Goal: Task Accomplishment & Management: Manage account settings

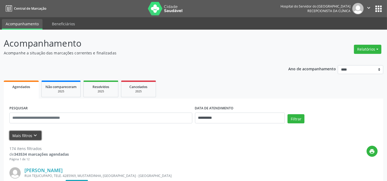
click at [20, 133] on button "Mais filtros keyboard_arrow_down" at bounding box center [25, 135] width 32 height 9
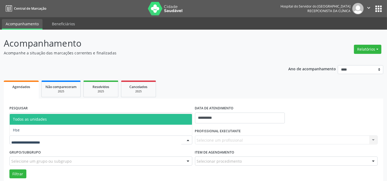
click at [22, 136] on div at bounding box center [100, 139] width 183 height 9
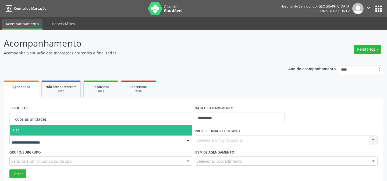
click at [31, 131] on span "Hse" at bounding box center [101, 130] width 182 height 11
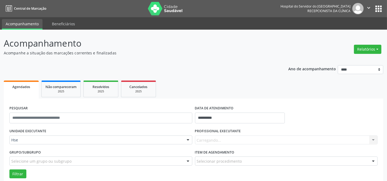
click at [239, 140] on div "Carregando... Nenhum resultado encontrado para: " " Não há nenhuma opção para s…" at bounding box center [286, 139] width 183 height 9
click at [220, 139] on div "Carregando... Nenhum resultado encontrado para: " " Não há nenhuma opção para s…" at bounding box center [286, 139] width 183 height 9
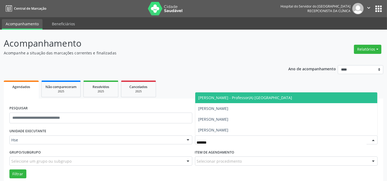
click at [235, 100] on span "[PERSON_NAME] - Professor(A) [GEOGRAPHIC_DATA]" at bounding box center [246, 97] width 94 height 5
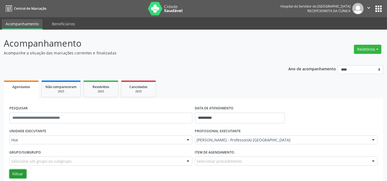
click at [23, 172] on button "Filtrar" at bounding box center [17, 173] width 17 height 9
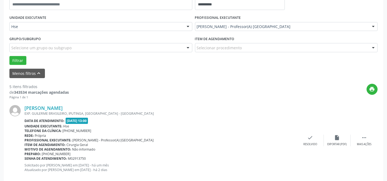
scroll to position [122, 0]
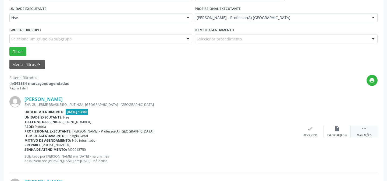
click at [359, 129] on div " Mais ações" at bounding box center [364, 132] width 27 height 12
click at [331, 132] on div "alarm_off Não compareceu" at bounding box center [337, 132] width 27 height 12
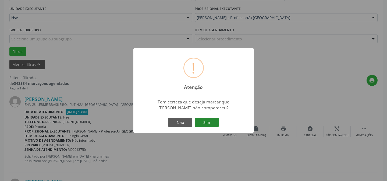
click at [203, 120] on button "Sim" at bounding box center [207, 122] width 24 height 9
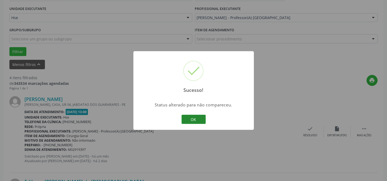
click at [187, 120] on button "OK" at bounding box center [194, 119] width 24 height 9
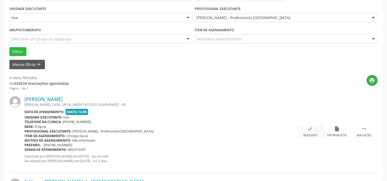
click at [305, 133] on div "Resolvido" at bounding box center [311, 135] width 14 height 4
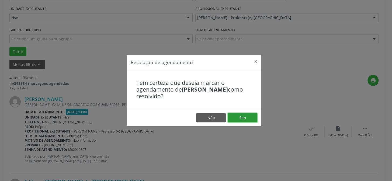
click at [232, 117] on button "Sim" at bounding box center [242, 117] width 30 height 9
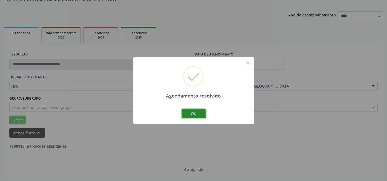
click at [198, 116] on button "Ok" at bounding box center [194, 113] width 24 height 9
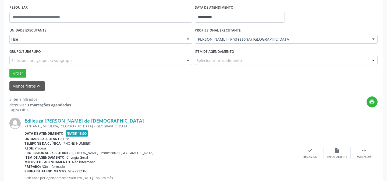
scroll to position [103, 0]
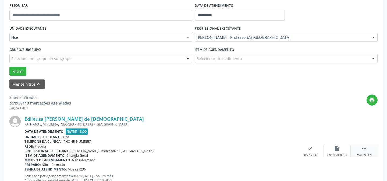
click at [367, 154] on div "Mais ações" at bounding box center [364, 155] width 15 height 4
click at [331, 148] on div "alarm_off Não compareceu" at bounding box center [337, 151] width 27 height 12
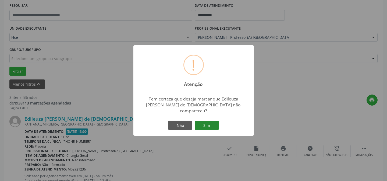
click at [204, 124] on button "Sim" at bounding box center [207, 125] width 24 height 9
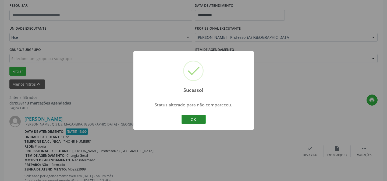
click at [196, 118] on button "OK" at bounding box center [194, 119] width 24 height 9
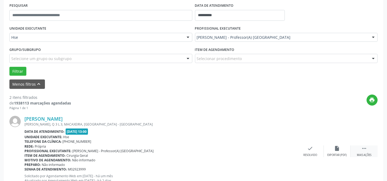
click at [368, 152] on div " Mais ações" at bounding box center [364, 151] width 27 height 12
click at [326, 146] on div "alarm_off Não compareceu" at bounding box center [337, 151] width 27 height 12
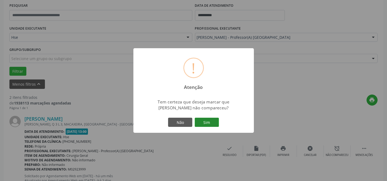
click at [213, 124] on button "Sim" at bounding box center [207, 122] width 24 height 9
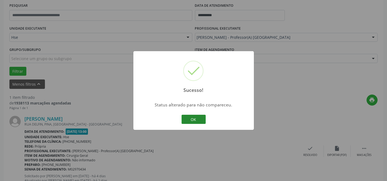
click at [196, 118] on button "OK" at bounding box center [194, 119] width 24 height 9
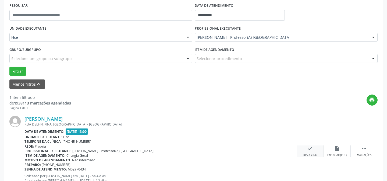
click at [314, 152] on div "check Resolvido" at bounding box center [310, 151] width 27 height 12
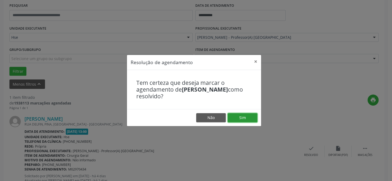
click at [239, 119] on button "Sim" at bounding box center [242, 117] width 30 height 9
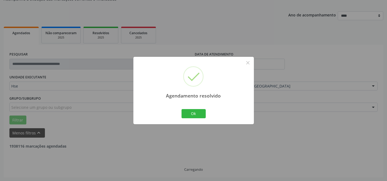
scroll to position [36, 0]
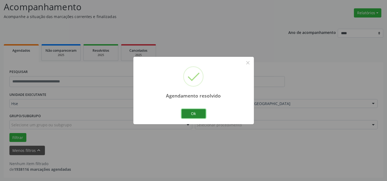
click at [190, 113] on button "Ok" at bounding box center [194, 113] width 24 height 9
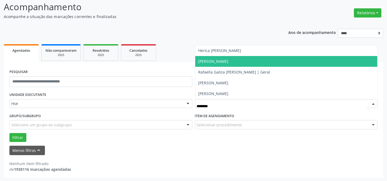
click at [229, 63] on span "[PERSON_NAME]" at bounding box center [214, 61] width 30 height 5
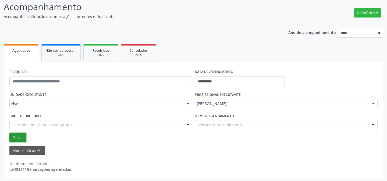
click at [18, 138] on button "Filtrar" at bounding box center [17, 137] width 17 height 9
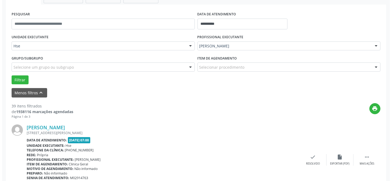
scroll to position [103, 0]
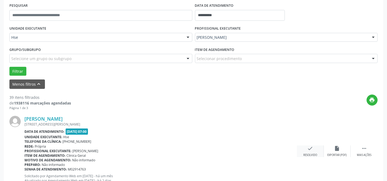
click at [311, 150] on icon "check" at bounding box center [311, 148] width 6 height 6
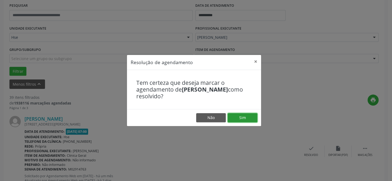
click at [244, 119] on button "Sim" at bounding box center [242, 117] width 30 height 9
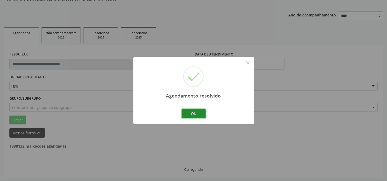
click at [201, 111] on button "Ok" at bounding box center [194, 113] width 24 height 9
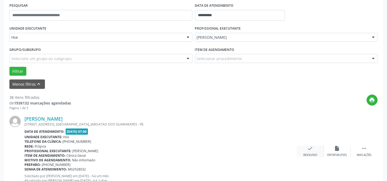
click at [312, 149] on icon "check" at bounding box center [311, 148] width 6 height 6
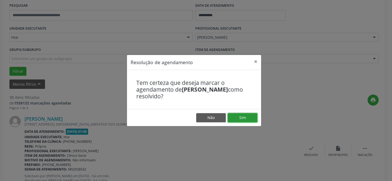
click at [235, 118] on button "Sim" at bounding box center [242, 117] width 30 height 9
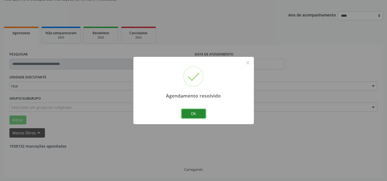
click at [193, 115] on button "Ok" at bounding box center [194, 113] width 24 height 9
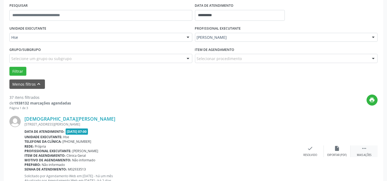
click at [366, 152] on div " Mais ações" at bounding box center [364, 151] width 27 height 12
click at [336, 148] on icon "alarm_off" at bounding box center [338, 148] width 6 height 6
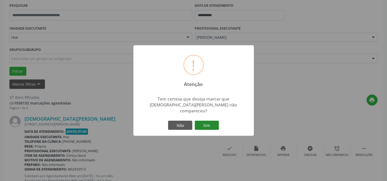
click at [207, 124] on button "Sim" at bounding box center [207, 125] width 24 height 9
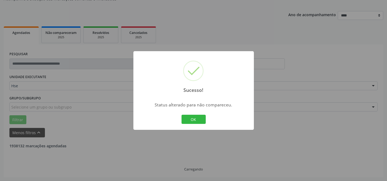
scroll to position [54, 0]
click at [193, 121] on button "OK" at bounding box center [194, 119] width 24 height 9
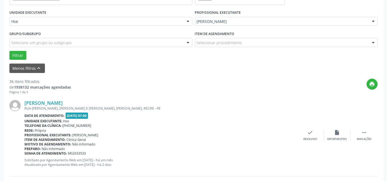
scroll to position [127, 0]
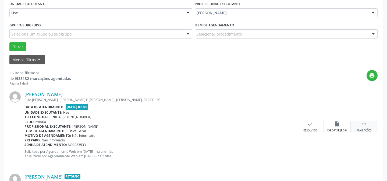
click at [364, 122] on icon "" at bounding box center [364, 124] width 6 height 6
click at [344, 124] on div "alarm_off Não compareceu" at bounding box center [337, 127] width 27 height 12
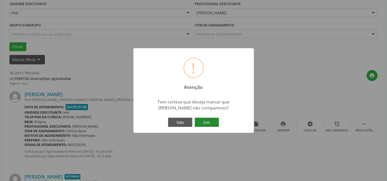
click at [210, 121] on button "Sim" at bounding box center [207, 122] width 24 height 9
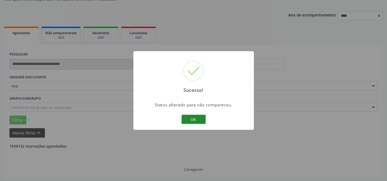
click at [193, 120] on button "OK" at bounding box center [194, 119] width 24 height 9
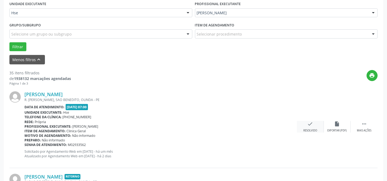
click at [308, 124] on icon "check" at bounding box center [311, 124] width 6 height 6
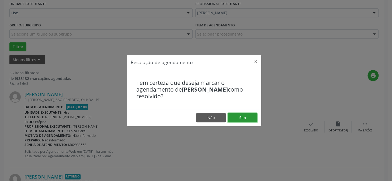
click at [244, 119] on button "Sim" at bounding box center [242, 117] width 30 height 9
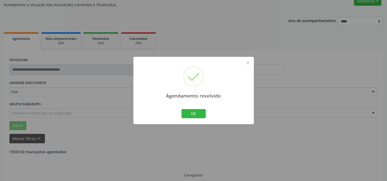
scroll to position [54, 0]
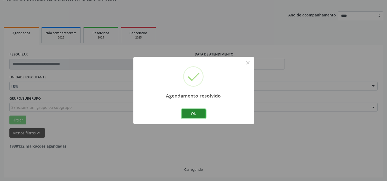
click at [200, 118] on button "Ok" at bounding box center [194, 113] width 24 height 9
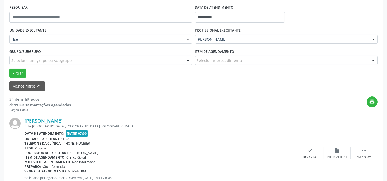
scroll to position [103, 0]
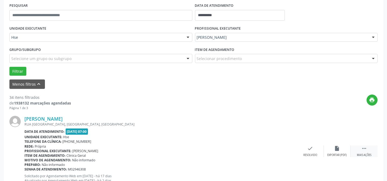
click at [364, 148] on icon "" at bounding box center [364, 148] width 6 height 6
click at [340, 147] on div "alarm_off Não compareceu" at bounding box center [337, 151] width 27 height 12
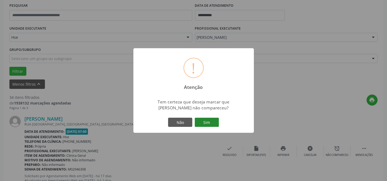
click at [210, 121] on button "Sim" at bounding box center [207, 122] width 24 height 9
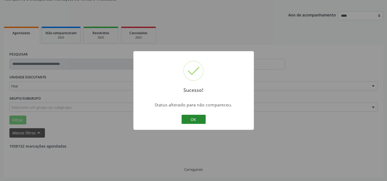
click at [192, 122] on button "OK" at bounding box center [194, 119] width 24 height 9
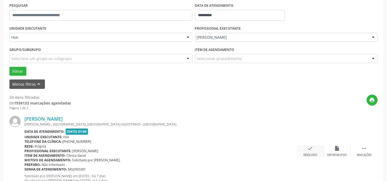
click at [315, 151] on div "check Resolvido" at bounding box center [310, 151] width 27 height 12
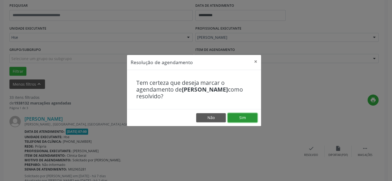
click at [231, 114] on button "Sim" at bounding box center [242, 117] width 30 height 9
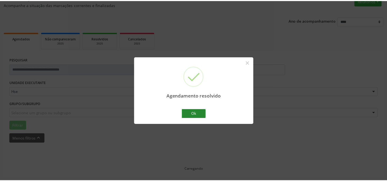
scroll to position [48, 0]
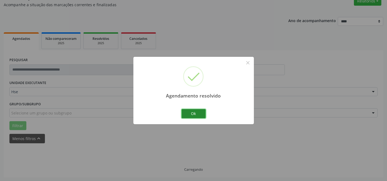
click at [192, 114] on button "Ok" at bounding box center [194, 113] width 24 height 9
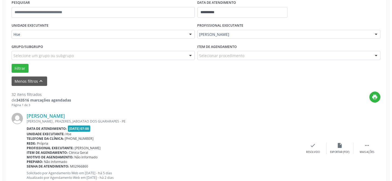
scroll to position [121, 0]
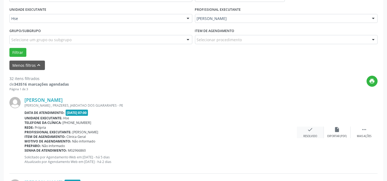
click at [311, 133] on div "check Resolvido" at bounding box center [310, 133] width 27 height 12
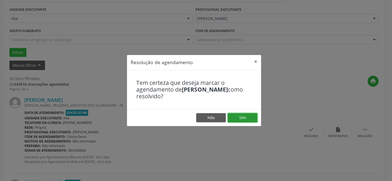
click at [233, 115] on button "Sim" at bounding box center [242, 117] width 30 height 9
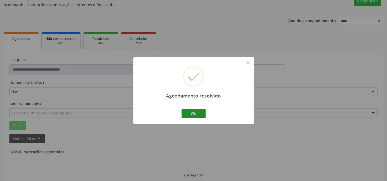
scroll to position [54, 0]
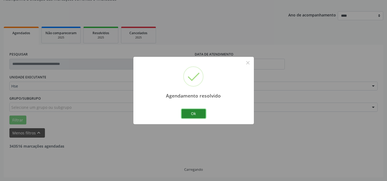
click at [196, 111] on button "Ok" at bounding box center [194, 113] width 24 height 9
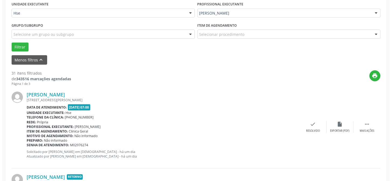
scroll to position [127, 0]
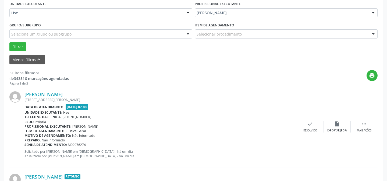
click at [308, 133] on div "[PERSON_NAME] [STREET_ADDRESS][PERSON_NAME] Data de atendimento: [DATE] 07:00 U…" at bounding box center [193, 127] width 368 height 82
click at [304, 126] on div "check Resolvido" at bounding box center [310, 127] width 27 height 12
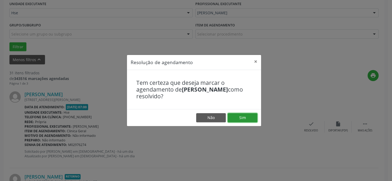
click at [248, 115] on button "Sim" at bounding box center [242, 117] width 30 height 9
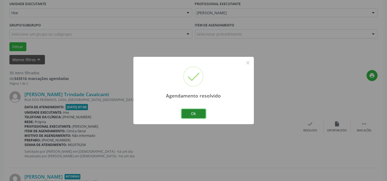
click at [195, 113] on button "Ok" at bounding box center [194, 113] width 24 height 9
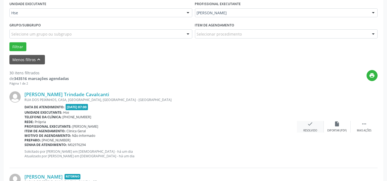
click at [305, 126] on div "check Resolvido" at bounding box center [310, 127] width 27 height 12
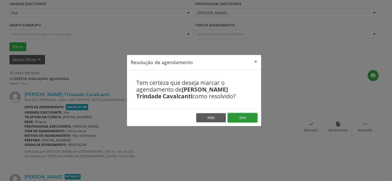
click at [238, 121] on button "Sim" at bounding box center [242, 117] width 30 height 9
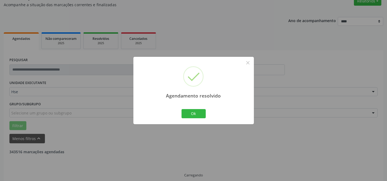
scroll to position [54, 0]
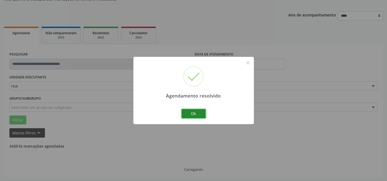
click at [204, 113] on button "Ok" at bounding box center [194, 113] width 24 height 9
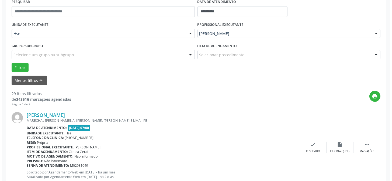
scroll to position [152, 0]
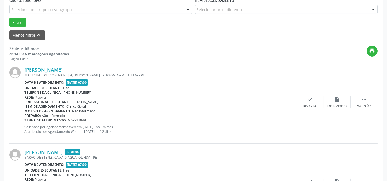
click at [312, 108] on div "[PERSON_NAME] [PERSON_NAME], A, [GEOGRAPHIC_DATA], [PERSON_NAME] E [GEOGRAPHIC_…" at bounding box center [193, 102] width 368 height 82
click at [304, 108] on div "[PERSON_NAME] [PERSON_NAME], A, [GEOGRAPHIC_DATA], [PERSON_NAME] E [GEOGRAPHIC_…" at bounding box center [193, 102] width 368 height 82
click at [307, 102] on div "check Resolvido" at bounding box center [310, 102] width 27 height 12
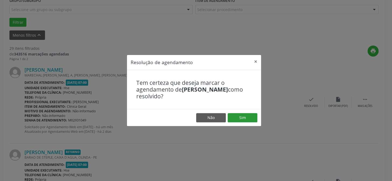
click at [240, 113] on footer "Não Sim" at bounding box center [194, 117] width 134 height 17
click at [240, 113] on button "Sim" at bounding box center [242, 117] width 30 height 9
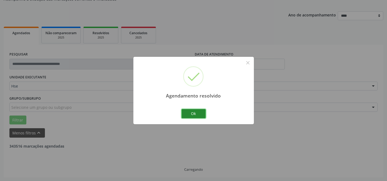
click at [193, 115] on button "Ok" at bounding box center [194, 113] width 24 height 9
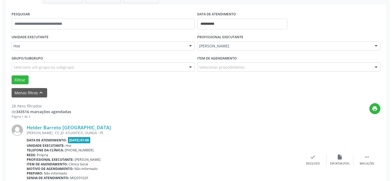
scroll to position [103, 0]
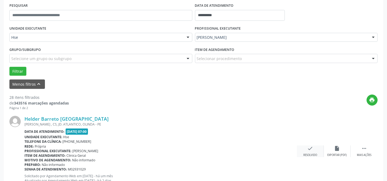
click at [308, 148] on icon "check" at bounding box center [311, 148] width 6 height 6
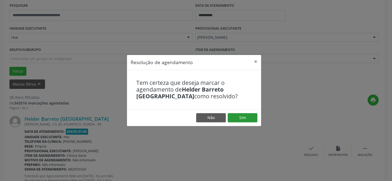
click at [237, 113] on footer "Não Sim" at bounding box center [194, 117] width 134 height 17
click at [238, 119] on button "Sim" at bounding box center [242, 117] width 30 height 9
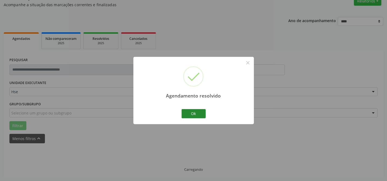
scroll to position [54, 0]
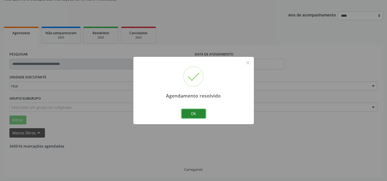
click at [195, 113] on button "Ok" at bounding box center [194, 113] width 24 height 9
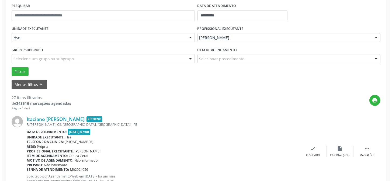
scroll to position [103, 0]
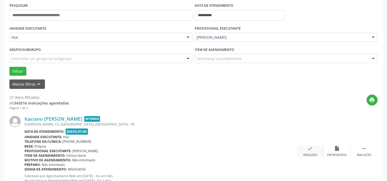
click at [312, 146] on icon "check" at bounding box center [311, 148] width 6 height 6
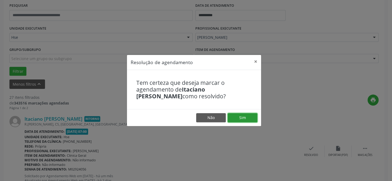
click at [241, 120] on button "Sim" at bounding box center [242, 117] width 30 height 9
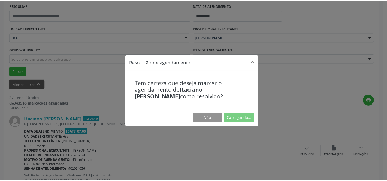
scroll to position [48, 0]
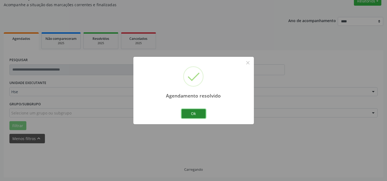
click at [196, 113] on button "Ok" at bounding box center [194, 113] width 24 height 9
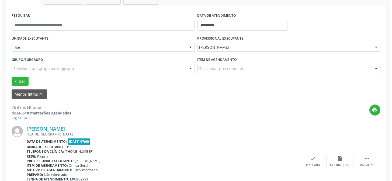
scroll to position [97, 0]
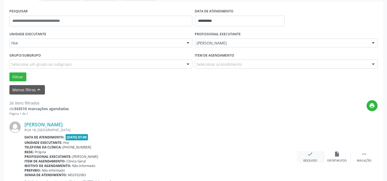
click at [308, 154] on icon "check" at bounding box center [311, 154] width 6 height 6
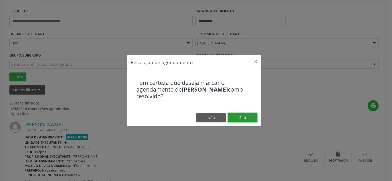
click at [254, 115] on button "Sim" at bounding box center [242, 117] width 30 height 9
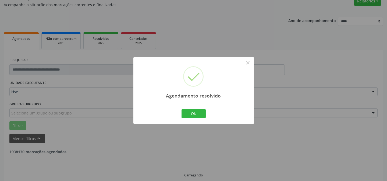
scroll to position [54, 0]
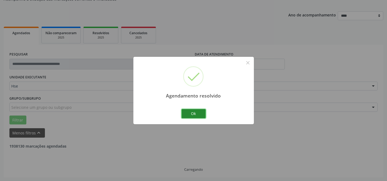
click at [189, 117] on button "Ok" at bounding box center [194, 113] width 24 height 9
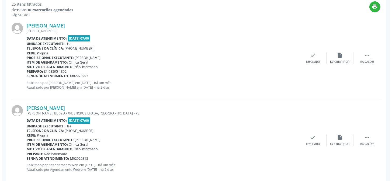
scroll to position [201, 0]
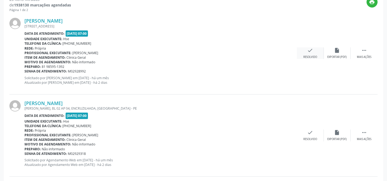
click at [311, 53] on icon "check" at bounding box center [311, 50] width 6 height 6
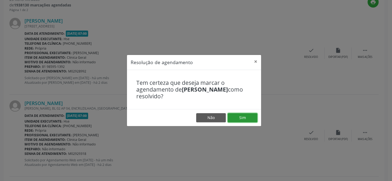
click at [244, 121] on button "Sim" at bounding box center [242, 117] width 30 height 9
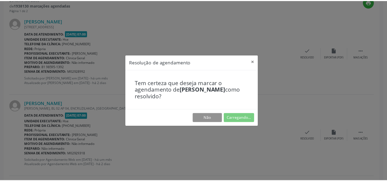
scroll to position [48, 0]
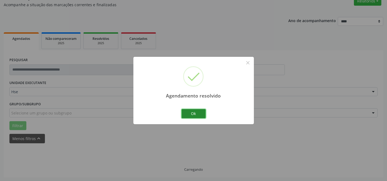
click at [200, 115] on button "Ok" at bounding box center [194, 113] width 24 height 9
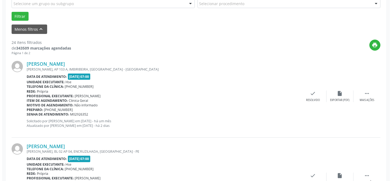
scroll to position [170, 0]
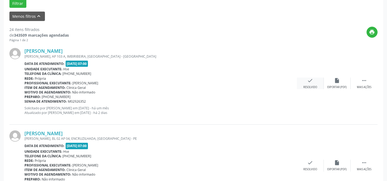
click at [316, 82] on div "check Resolvido" at bounding box center [310, 84] width 27 height 12
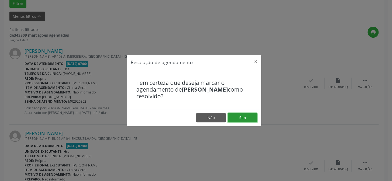
click at [242, 118] on button "Sim" at bounding box center [242, 117] width 30 height 9
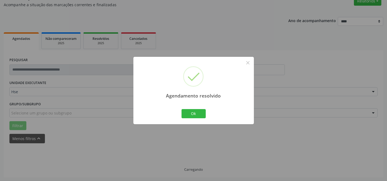
scroll to position [54, 0]
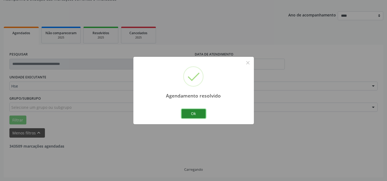
click at [187, 111] on button "Ok" at bounding box center [194, 113] width 24 height 9
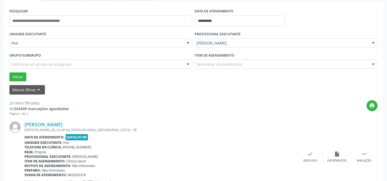
scroll to position [103, 0]
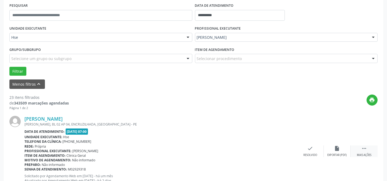
click at [361, 151] on div " Mais ações" at bounding box center [364, 151] width 27 height 12
click at [339, 149] on icon "alarm_off" at bounding box center [338, 148] width 6 height 6
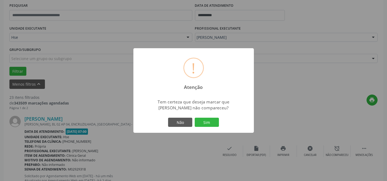
click at [220, 118] on div "Não Sim" at bounding box center [193, 122] width 53 height 11
click at [213, 121] on button "Sim" at bounding box center [207, 122] width 24 height 9
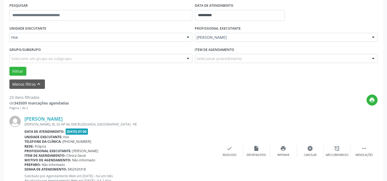
scroll to position [54, 0]
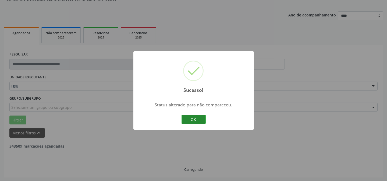
click at [193, 119] on button "OK" at bounding box center [194, 119] width 24 height 9
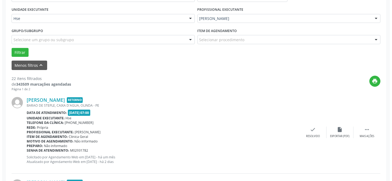
scroll to position [127, 0]
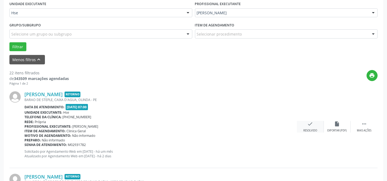
click at [310, 126] on div "check Resolvido" at bounding box center [310, 127] width 27 height 12
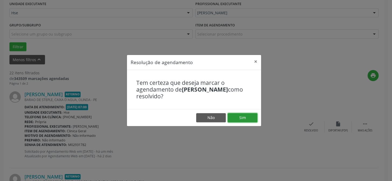
click at [240, 115] on button "Sim" at bounding box center [242, 117] width 30 height 9
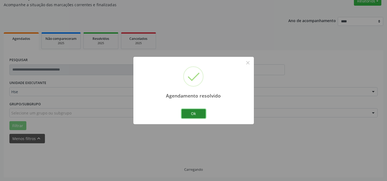
scroll to position [54, 0]
click at [195, 112] on button "Ok" at bounding box center [194, 113] width 24 height 9
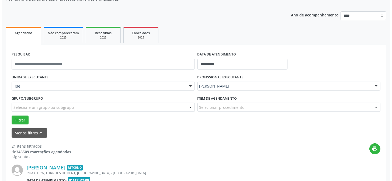
scroll to position [127, 0]
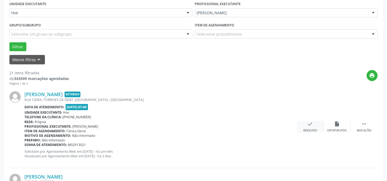
click at [314, 125] on div "check Resolvido" at bounding box center [310, 127] width 27 height 12
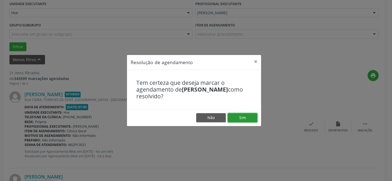
click at [245, 121] on button "Sim" at bounding box center [242, 117] width 30 height 9
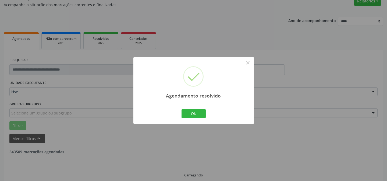
scroll to position [54, 0]
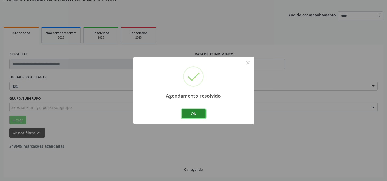
click at [187, 112] on button "Ok" at bounding box center [194, 113] width 24 height 9
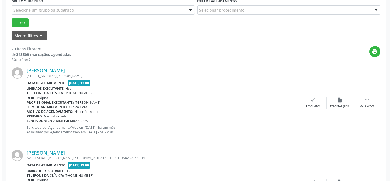
scroll to position [152, 0]
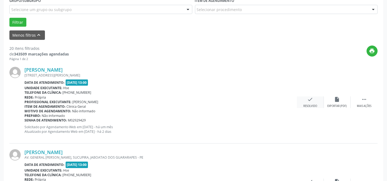
click at [315, 103] on div "check Resolvido" at bounding box center [310, 102] width 27 height 12
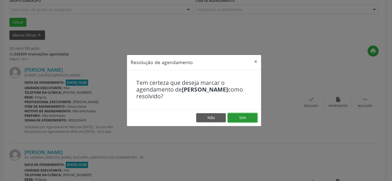
click at [236, 117] on button "Sim" at bounding box center [242, 117] width 30 height 9
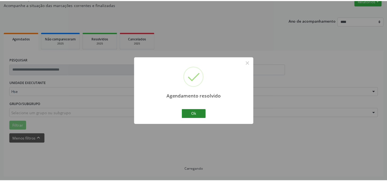
scroll to position [48, 0]
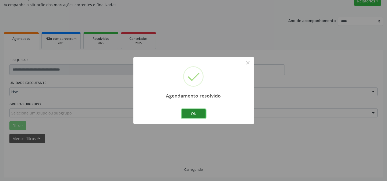
click at [199, 115] on button "Ok" at bounding box center [194, 113] width 24 height 9
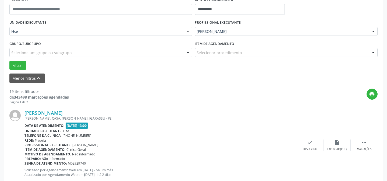
scroll to position [121, 0]
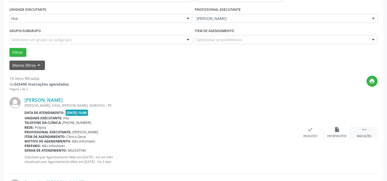
click at [368, 132] on div " Mais ações" at bounding box center [364, 133] width 27 height 12
click at [338, 128] on icon "alarm_off" at bounding box center [338, 130] width 6 height 6
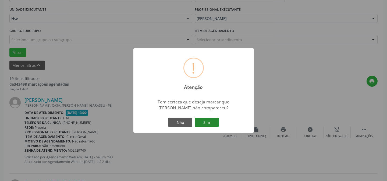
click at [207, 124] on button "Sim" at bounding box center [207, 122] width 24 height 9
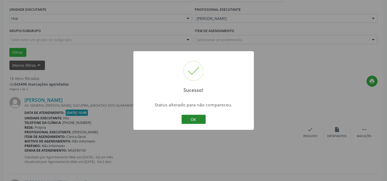
click at [196, 120] on button "OK" at bounding box center [194, 119] width 24 height 9
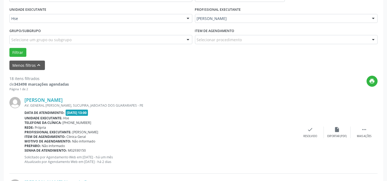
scroll to position [146, 0]
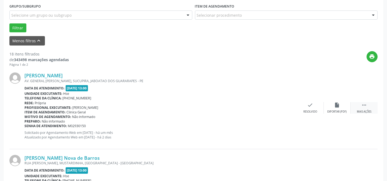
click at [366, 108] on div " Mais ações" at bounding box center [364, 108] width 27 height 12
click at [327, 108] on div "alarm_off Não compareceu" at bounding box center [337, 108] width 27 height 12
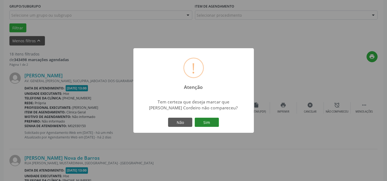
click at [212, 119] on button "Sim" at bounding box center [207, 122] width 24 height 9
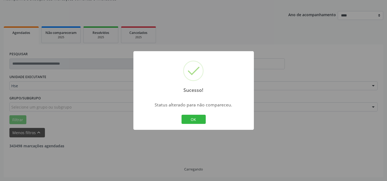
scroll to position [54, 0]
click at [199, 117] on button "OK" at bounding box center [194, 119] width 24 height 9
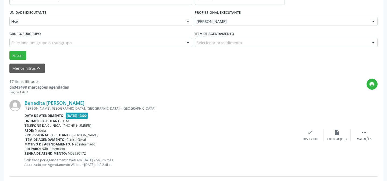
scroll to position [127, 0]
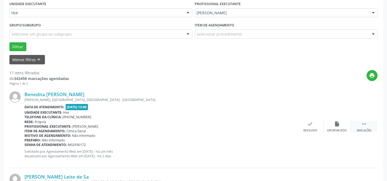
click at [359, 124] on div " Mais ações" at bounding box center [364, 127] width 27 height 12
click at [335, 123] on icon "alarm_off" at bounding box center [338, 124] width 6 height 6
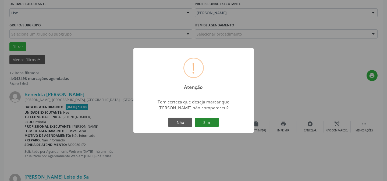
click at [208, 122] on button "Sim" at bounding box center [207, 122] width 24 height 9
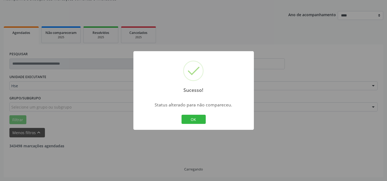
scroll to position [54, 0]
click at [192, 118] on button "OK" at bounding box center [194, 119] width 24 height 9
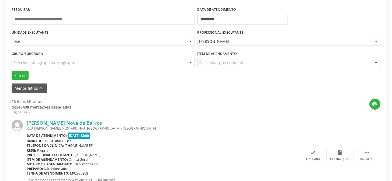
scroll to position [103, 0]
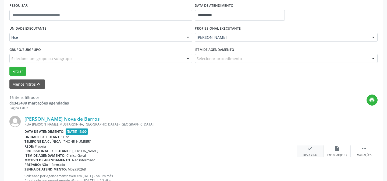
click at [317, 151] on div "check Resolvido" at bounding box center [310, 151] width 27 height 12
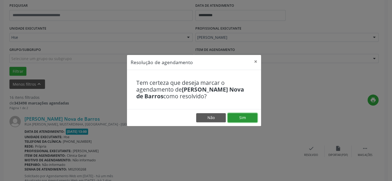
click at [248, 117] on button "Sim" at bounding box center [242, 117] width 30 height 9
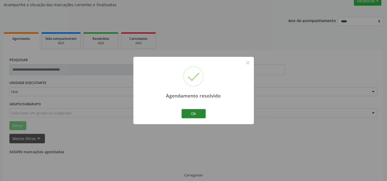
scroll to position [54, 0]
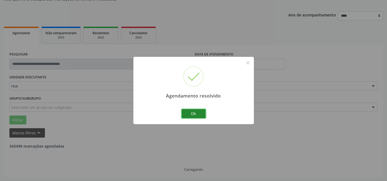
click at [192, 111] on button "Ok" at bounding box center [194, 113] width 24 height 9
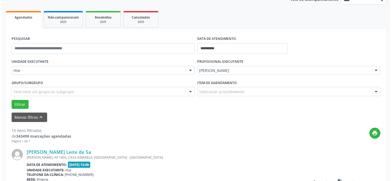
scroll to position [78, 0]
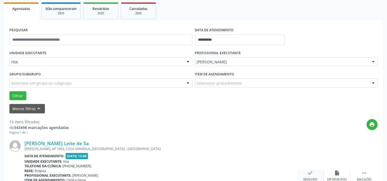
click at [317, 170] on div "[PERSON_NAME] Leite de Sa [PERSON_NAME], AP 1402, CASA AMARELA, [GEOGRAPHIC_DAT…" at bounding box center [193, 176] width 368 height 82
click at [308, 171] on icon "check" at bounding box center [311, 173] width 6 height 6
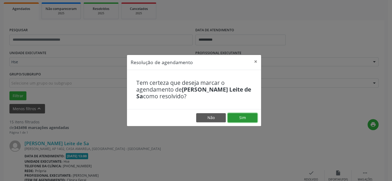
click at [245, 119] on button "Sim" at bounding box center [242, 117] width 30 height 9
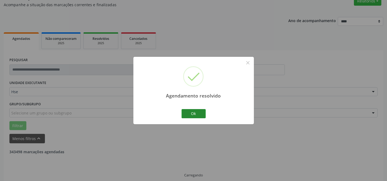
scroll to position [54, 0]
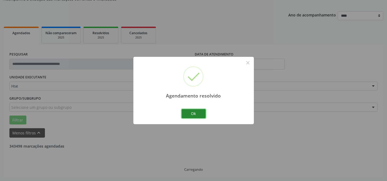
click at [202, 114] on button "Ok" at bounding box center [194, 113] width 24 height 9
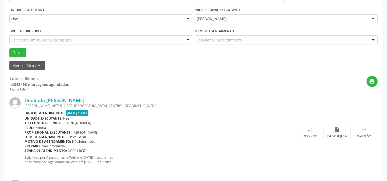
scroll to position [127, 0]
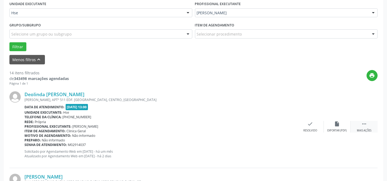
click at [362, 127] on div " Mais ações" at bounding box center [364, 127] width 27 height 12
click at [342, 126] on div "alarm_off Não compareceu" at bounding box center [337, 127] width 27 height 12
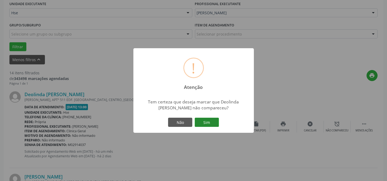
click at [212, 120] on button "Sim" at bounding box center [207, 122] width 24 height 9
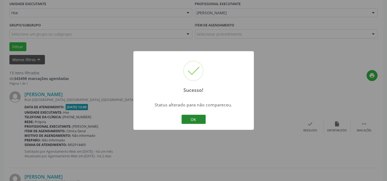
click at [195, 117] on button "OK" at bounding box center [194, 119] width 24 height 9
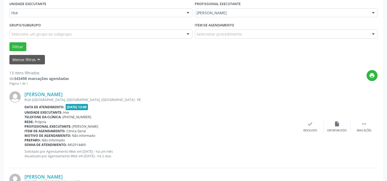
scroll to position [152, 0]
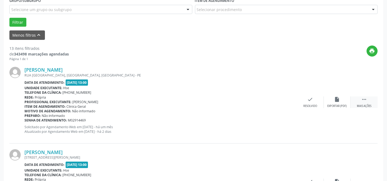
click at [369, 100] on div " Mais ações" at bounding box center [364, 102] width 27 height 12
click at [336, 103] on div "alarm_off Não compareceu" at bounding box center [337, 102] width 27 height 12
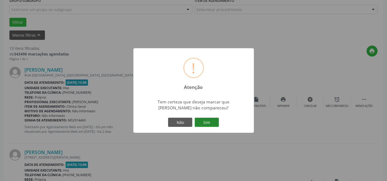
click at [219, 122] on button "Sim" at bounding box center [207, 122] width 24 height 9
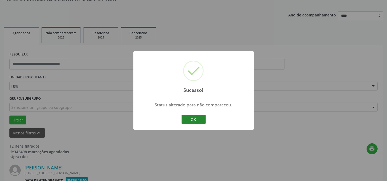
click at [196, 120] on button "OK" at bounding box center [194, 119] width 24 height 9
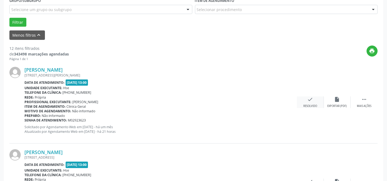
click at [306, 106] on div "Resolvido" at bounding box center [311, 106] width 14 height 4
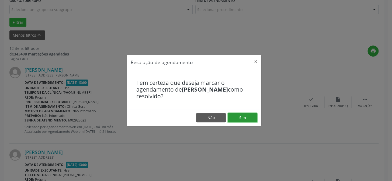
click at [229, 121] on button "Sim" at bounding box center [242, 117] width 30 height 9
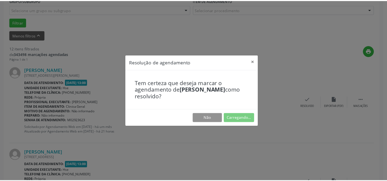
scroll to position [48, 0]
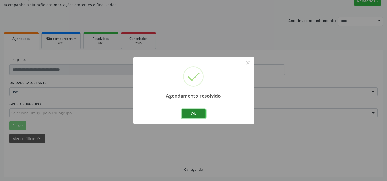
click at [187, 114] on button "Ok" at bounding box center [194, 113] width 24 height 9
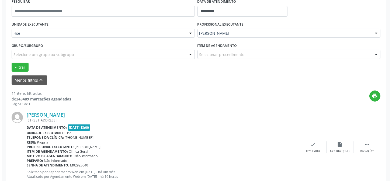
scroll to position [146, 0]
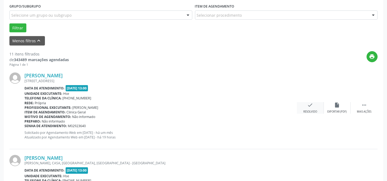
click at [311, 110] on div "Resolvido" at bounding box center [311, 112] width 14 height 4
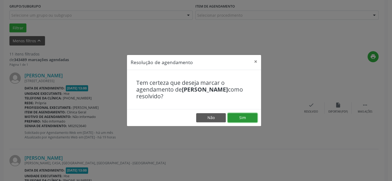
click at [250, 119] on button "Sim" at bounding box center [242, 117] width 30 height 9
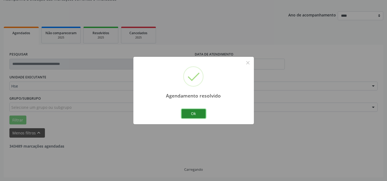
click at [199, 113] on button "Ok" at bounding box center [194, 113] width 24 height 9
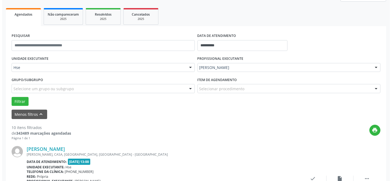
scroll to position [103, 0]
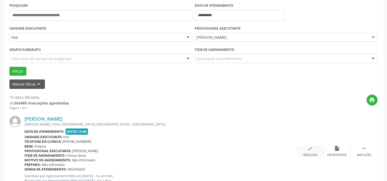
click at [307, 149] on div "check Resolvido" at bounding box center [310, 151] width 27 height 12
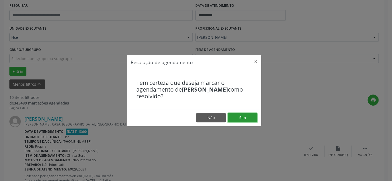
click at [244, 117] on button "Sim" at bounding box center [242, 117] width 30 height 9
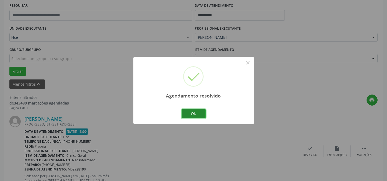
click at [199, 115] on button "Ok" at bounding box center [194, 113] width 24 height 9
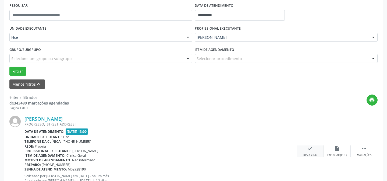
click at [310, 146] on icon "check" at bounding box center [311, 148] width 6 height 6
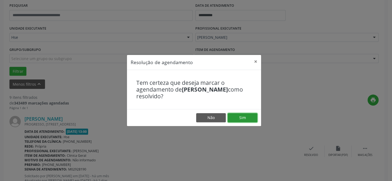
click at [248, 119] on button "Sim" at bounding box center [242, 117] width 30 height 9
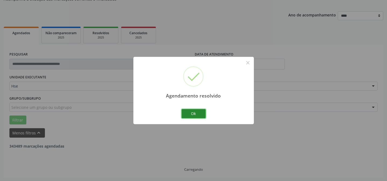
click at [205, 112] on button "Ok" at bounding box center [194, 113] width 24 height 9
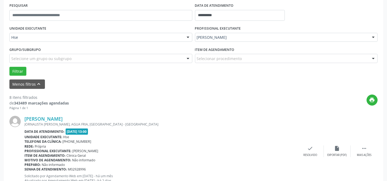
scroll to position [127, 0]
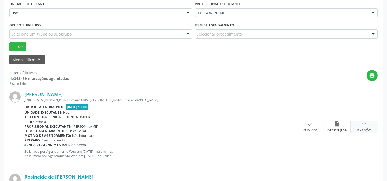
click at [366, 129] on div "Mais ações" at bounding box center [364, 131] width 15 height 4
click at [340, 127] on div "alarm_off Não compareceu" at bounding box center [337, 127] width 27 height 12
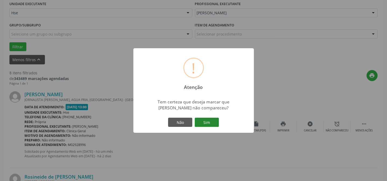
click at [205, 121] on button "Sim" at bounding box center [207, 122] width 24 height 9
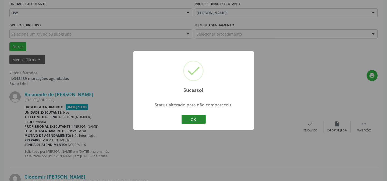
click at [192, 120] on button "OK" at bounding box center [194, 119] width 24 height 9
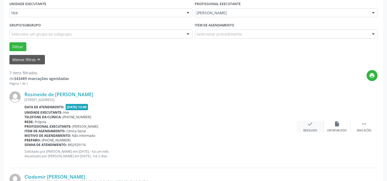
drag, startPoint x: 297, startPoint y: 124, endPoint x: 301, endPoint y: 124, distance: 3.5
click at [301, 124] on div "check Resolvido" at bounding box center [310, 127] width 27 height 12
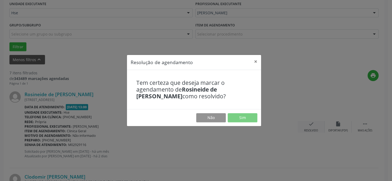
click at [312, 124] on div "Resolução de agendamento × Tem certeza que deseja marcar o agendamento de Rosin…" at bounding box center [196, 90] width 392 height 181
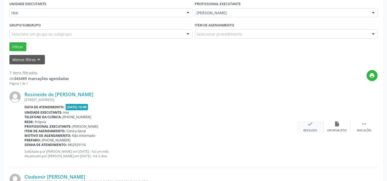
click at [315, 125] on div "check Resolvido" at bounding box center [310, 127] width 27 height 12
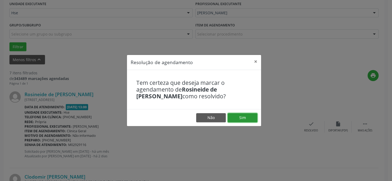
click at [246, 116] on button "Sim" at bounding box center [242, 117] width 30 height 9
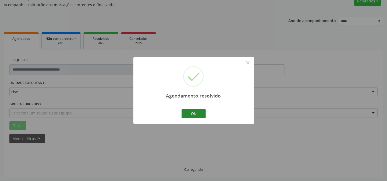
scroll to position [54, 0]
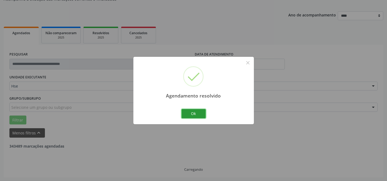
drag, startPoint x: 198, startPoint y: 112, endPoint x: 245, endPoint y: 116, distance: 46.5
click at [199, 112] on button "Ok" at bounding box center [194, 113] width 24 height 9
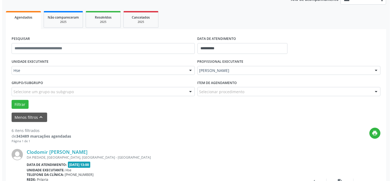
scroll to position [78, 0]
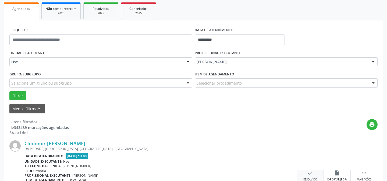
click at [313, 173] on icon "check" at bounding box center [311, 173] width 6 height 6
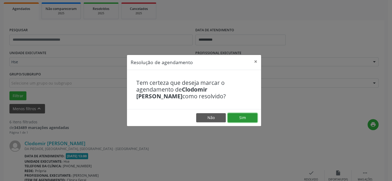
click at [243, 117] on button "Sim" at bounding box center [242, 117] width 30 height 9
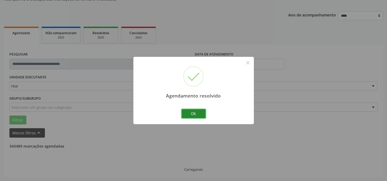
click at [194, 113] on button "Ok" at bounding box center [194, 113] width 24 height 9
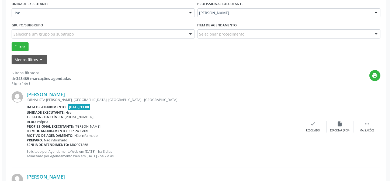
scroll to position [152, 0]
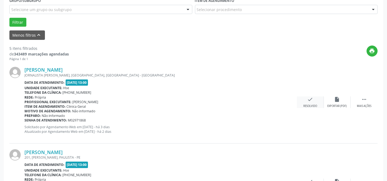
click at [309, 101] on icon "check" at bounding box center [311, 99] width 6 height 6
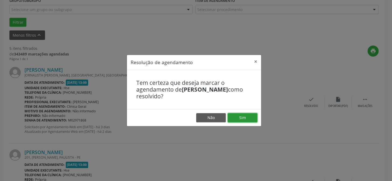
click at [249, 122] on button "Sim" at bounding box center [242, 117] width 30 height 9
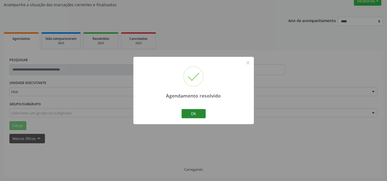
scroll to position [54, 0]
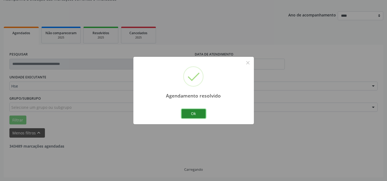
click at [199, 115] on button "Ok" at bounding box center [194, 113] width 24 height 9
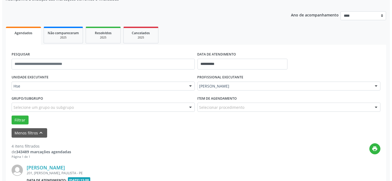
scroll to position [127, 0]
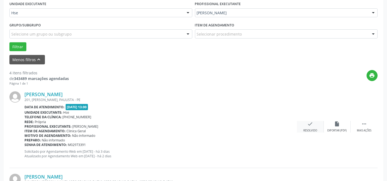
click at [311, 132] on div "Resolvido" at bounding box center [311, 131] width 14 height 4
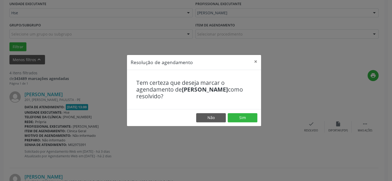
click at [240, 123] on footer "Não Sim" at bounding box center [194, 117] width 134 height 17
click at [244, 121] on button "Sim" at bounding box center [242, 117] width 30 height 9
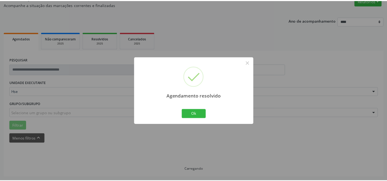
scroll to position [48, 0]
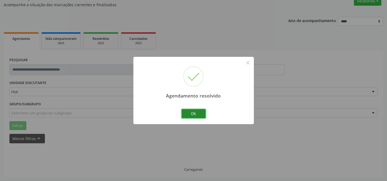
click at [189, 112] on button "Ok" at bounding box center [194, 113] width 24 height 9
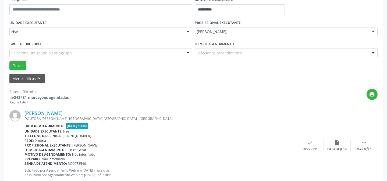
scroll to position [121, 0]
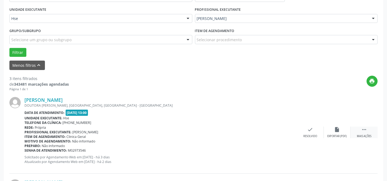
click at [368, 131] on div " Mais ações" at bounding box center [364, 133] width 27 height 12
click at [343, 127] on div "alarm_off Não compareceu" at bounding box center [337, 133] width 27 height 12
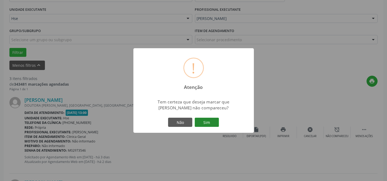
click at [195, 121] on button "Sim" at bounding box center [207, 122] width 24 height 9
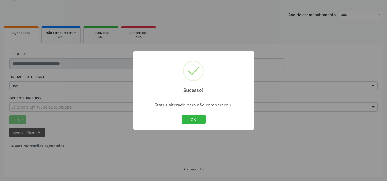
click at [199, 121] on button "OK" at bounding box center [194, 119] width 24 height 9
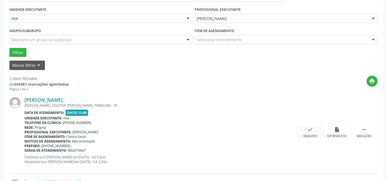
click at [311, 131] on icon "check" at bounding box center [311, 130] width 6 height 6
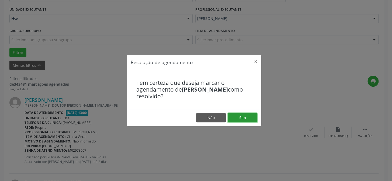
click at [240, 119] on button "Sim" at bounding box center [242, 117] width 30 height 9
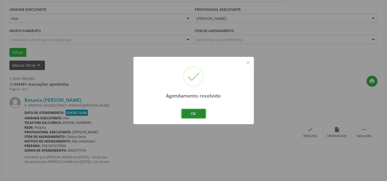
click at [197, 113] on button "Ok" at bounding box center [194, 113] width 24 height 9
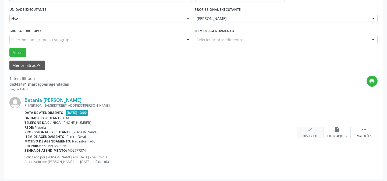
click at [318, 130] on div "check Resolvido" at bounding box center [310, 133] width 27 height 12
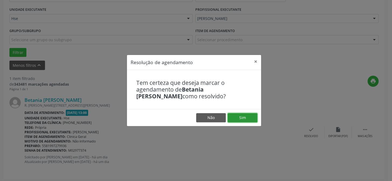
click at [252, 122] on button "Sim" at bounding box center [242, 117] width 30 height 9
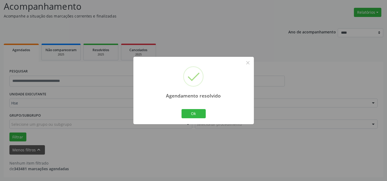
scroll to position [36, 0]
click at [192, 112] on button "Ok" at bounding box center [194, 113] width 24 height 9
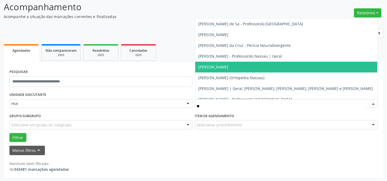
type input "***"
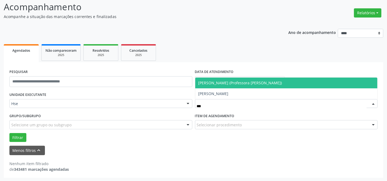
click at [254, 82] on span "[PERSON_NAME] (Professora [PERSON_NAME])" at bounding box center [241, 82] width 84 height 5
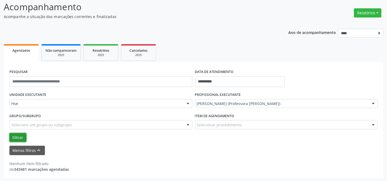
click at [21, 135] on button "Filtrar" at bounding box center [17, 137] width 17 height 9
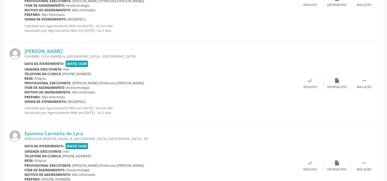
scroll to position [257, 0]
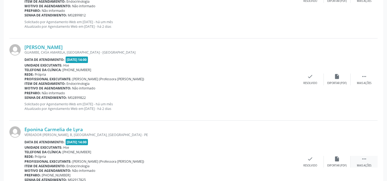
click at [358, 159] on div " Mais ações" at bounding box center [364, 162] width 27 height 12
click at [339, 156] on icon "alarm_off" at bounding box center [338, 159] width 6 height 6
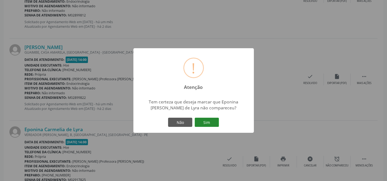
click at [205, 123] on button "Sim" at bounding box center [207, 122] width 24 height 9
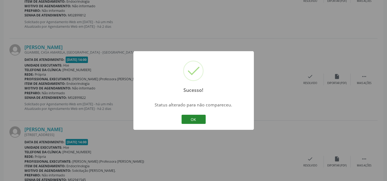
click at [194, 119] on button "OK" at bounding box center [194, 119] width 24 height 9
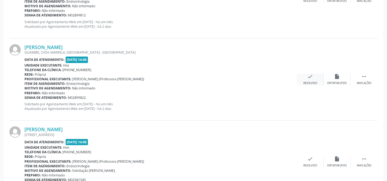
click at [305, 79] on div "check Resolvido" at bounding box center [310, 79] width 27 height 12
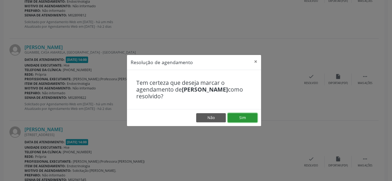
click at [240, 119] on button "Sim" at bounding box center [242, 117] width 30 height 9
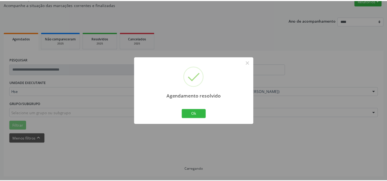
scroll to position [48, 0]
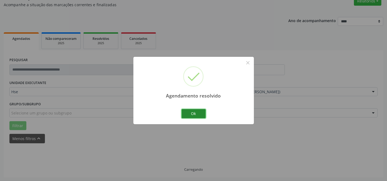
click at [194, 109] on button "Ok" at bounding box center [194, 113] width 24 height 9
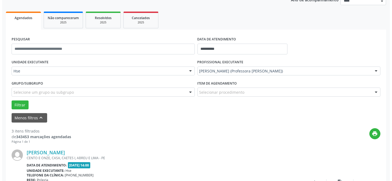
scroll to position [97, 0]
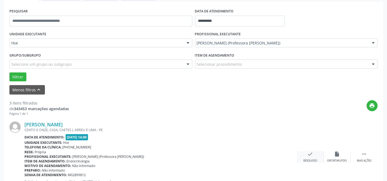
click at [303, 154] on div "check Resolvido" at bounding box center [310, 157] width 27 height 12
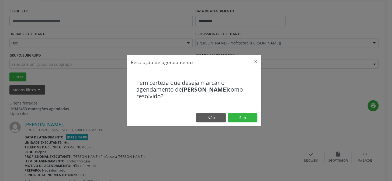
click at [245, 122] on footer "Não Sim" at bounding box center [194, 117] width 134 height 17
click at [240, 118] on button "Sim" at bounding box center [242, 117] width 30 height 9
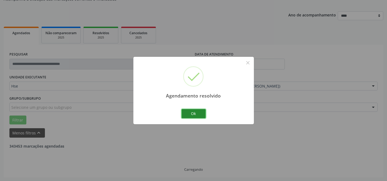
click at [194, 115] on button "Ok" at bounding box center [194, 113] width 24 height 9
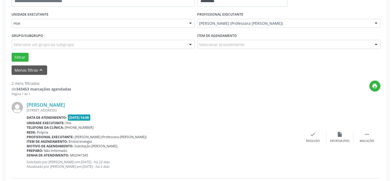
scroll to position [127, 0]
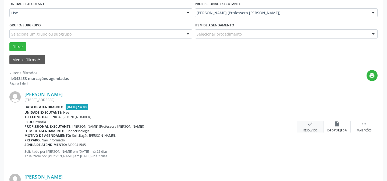
click at [306, 127] on div "check Resolvido" at bounding box center [310, 127] width 27 height 12
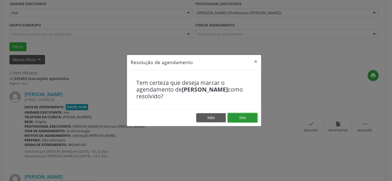
click at [248, 116] on button "Sim" at bounding box center [242, 117] width 30 height 9
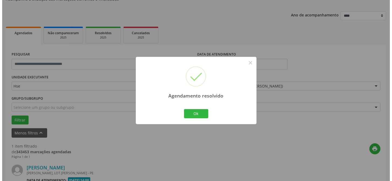
scroll to position [123, 0]
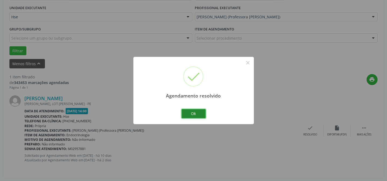
click at [191, 114] on button "Ok" at bounding box center [194, 113] width 24 height 9
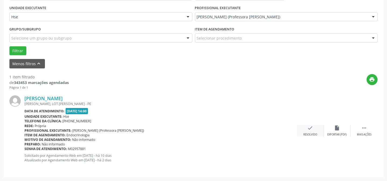
click at [309, 130] on icon "check" at bounding box center [311, 128] width 6 height 6
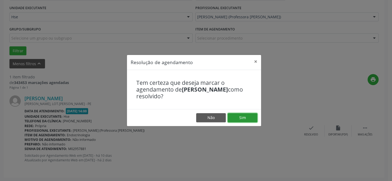
click at [236, 118] on button "Sim" at bounding box center [242, 117] width 30 height 9
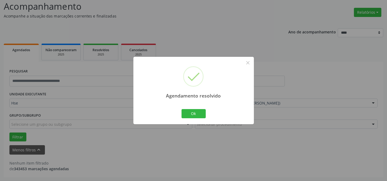
scroll to position [36, 0]
click at [201, 112] on button "Ok" at bounding box center [194, 113] width 24 height 9
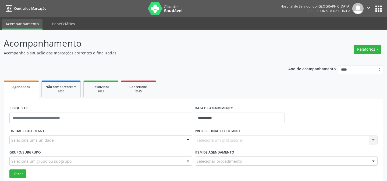
drag, startPoint x: 27, startPoint y: 135, endPoint x: 27, endPoint y: 140, distance: 5.1
click at [27, 137] on div "UNIDADE EXECUTANTE Selecione uma unidade Todos as unidades Hse Nenhum resultado…" at bounding box center [101, 137] width 186 height 21
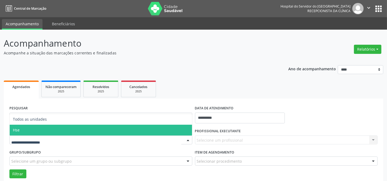
click at [31, 127] on span "Hse" at bounding box center [101, 130] width 182 height 11
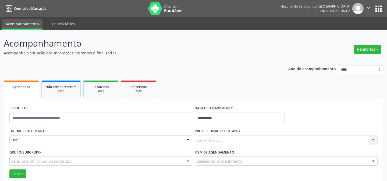
click at [211, 141] on div "Carregando... Nenhum resultado encontrado para: " " Não há nenhuma opção para s…" at bounding box center [286, 139] width 183 height 9
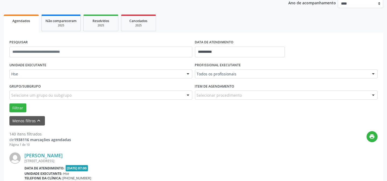
scroll to position [98, 0]
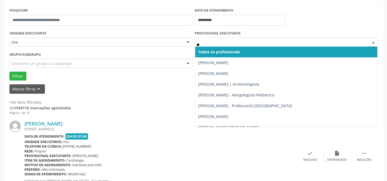
type input "***"
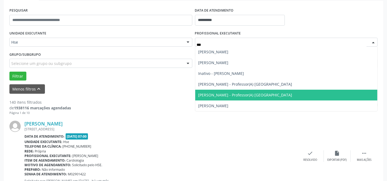
click at [232, 94] on span "[PERSON_NAME] - Professor(A) [GEOGRAPHIC_DATA]" at bounding box center [246, 94] width 94 height 5
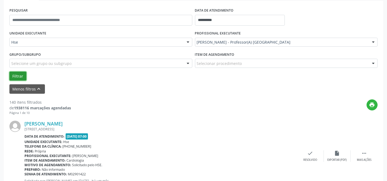
click at [23, 75] on button "Filtrar" at bounding box center [17, 76] width 17 height 9
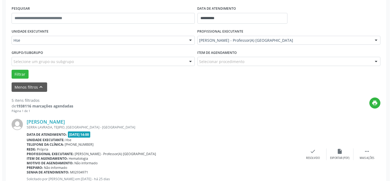
scroll to position [122, 0]
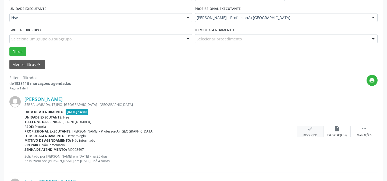
click at [303, 129] on div "check Resolvido" at bounding box center [310, 132] width 27 height 12
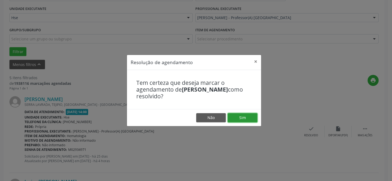
click at [244, 114] on button "Sim" at bounding box center [242, 117] width 30 height 9
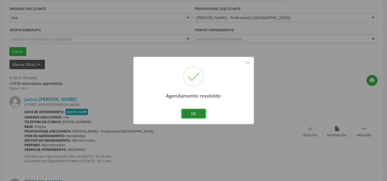
click at [197, 112] on button "Ok" at bounding box center [194, 113] width 24 height 9
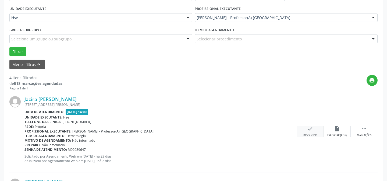
click at [310, 129] on icon "check" at bounding box center [311, 129] width 6 height 6
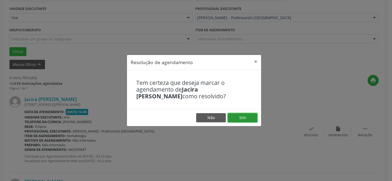
click at [235, 114] on button "Sim" at bounding box center [242, 117] width 30 height 9
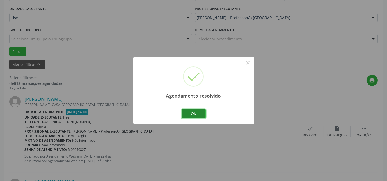
click at [191, 110] on button "Ok" at bounding box center [194, 113] width 24 height 9
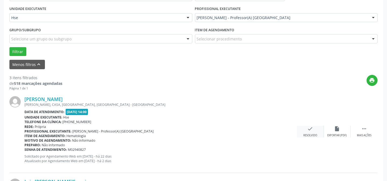
click at [304, 131] on div "check Resolvido" at bounding box center [310, 132] width 27 height 12
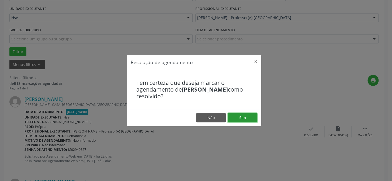
click at [234, 116] on button "Sim" at bounding box center [242, 117] width 30 height 9
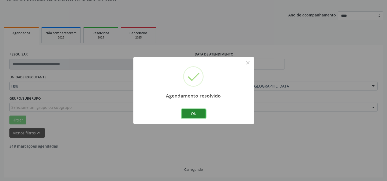
click at [198, 114] on button "Ok" at bounding box center [194, 113] width 24 height 9
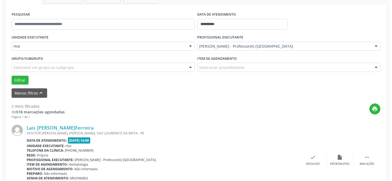
scroll to position [103, 0]
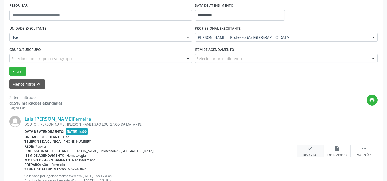
click at [315, 155] on div "Resolvido" at bounding box center [311, 155] width 14 height 4
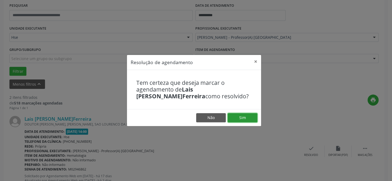
click at [248, 120] on button "Sim" at bounding box center [242, 117] width 30 height 9
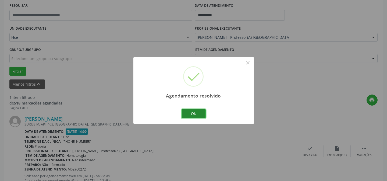
click at [199, 115] on button "Ok" at bounding box center [194, 113] width 24 height 9
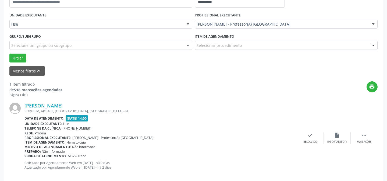
scroll to position [123, 0]
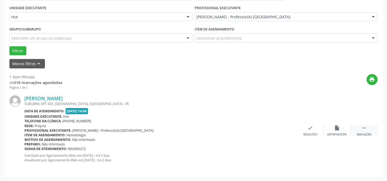
click at [366, 129] on icon "" at bounding box center [364, 128] width 6 height 6
click at [338, 126] on icon "alarm_off" at bounding box center [338, 128] width 6 height 6
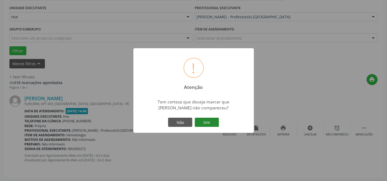
click at [210, 121] on button "Sim" at bounding box center [207, 122] width 24 height 9
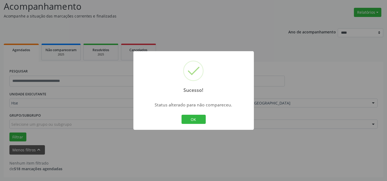
scroll to position [36, 0]
click at [195, 119] on button "OK" at bounding box center [194, 119] width 24 height 9
